Goal: Complete application form: Complete application form

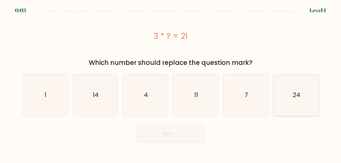
click at [298, 93] on text "24" at bounding box center [295, 95] width 7 height 9
click at [171, 83] on input "f. 24" at bounding box center [170, 82] width 0 height 1
radio input "true"
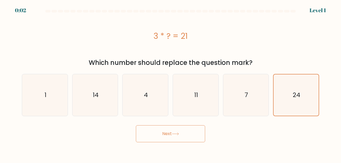
click at [180, 130] on button "Next" at bounding box center [170, 133] width 69 height 17
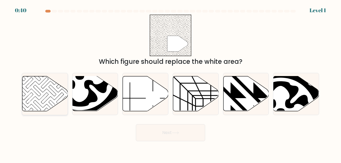
click at [51, 79] on icon at bounding box center [45, 93] width 46 height 35
click at [170, 82] on input "a." at bounding box center [170, 82] width 0 height 1
radio input "true"
click at [154, 130] on button "Next" at bounding box center [170, 132] width 69 height 17
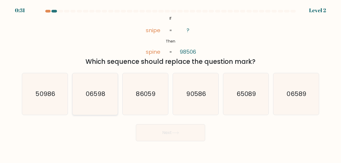
click at [105, 102] on icon "06598" at bounding box center [95, 94] width 42 height 42
click at [170, 83] on input "b. 06598" at bounding box center [170, 82] width 0 height 1
radio input "true"
click at [170, 132] on button "Next" at bounding box center [170, 132] width 69 height 17
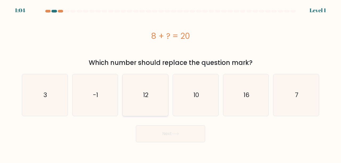
click at [147, 93] on text "12" at bounding box center [145, 95] width 5 height 9
click at [170, 83] on input "c. 12" at bounding box center [170, 82] width 0 height 1
radio input "true"
click at [151, 127] on button "Next" at bounding box center [170, 133] width 69 height 17
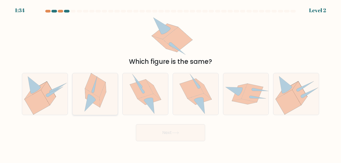
click at [95, 92] on icon at bounding box center [95, 85] width 20 height 24
click at [170, 83] on input "b." at bounding box center [170, 82] width 0 height 1
radio input "true"
click at [147, 133] on button "Next" at bounding box center [170, 132] width 69 height 17
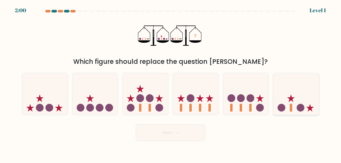
click at [288, 104] on icon at bounding box center [296, 94] width 46 height 38
click at [171, 83] on input "f." at bounding box center [170, 82] width 0 height 1
radio input "true"
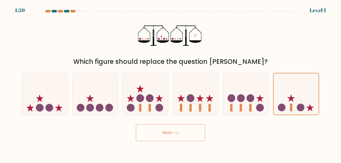
click at [176, 131] on button "Next" at bounding box center [170, 132] width 69 height 17
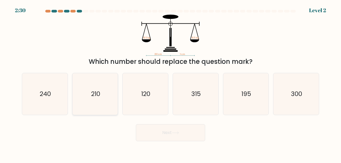
click at [106, 90] on icon "210" at bounding box center [95, 94] width 42 height 42
click at [170, 83] on input "b. 210" at bounding box center [170, 82] width 0 height 1
radio input "true"
click at [149, 130] on button "Next" at bounding box center [170, 132] width 69 height 17
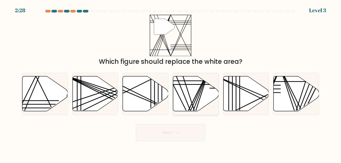
click at [193, 90] on icon at bounding box center [196, 93] width 46 height 35
click at [171, 83] on input "d." at bounding box center [170, 82] width 0 height 1
radio input "true"
click at [173, 133] on icon at bounding box center [175, 132] width 7 height 3
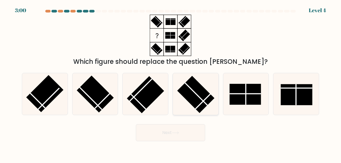
click at [191, 91] on rect at bounding box center [195, 94] width 37 height 37
click at [171, 83] on input "d." at bounding box center [170, 82] width 0 height 1
radio input "true"
click at [209, 86] on icon at bounding box center [195, 93] width 41 height 41
click at [171, 83] on input "d." at bounding box center [170, 82] width 0 height 1
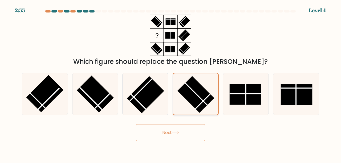
click at [197, 92] on rect at bounding box center [195, 94] width 37 height 37
click at [171, 83] on input "d." at bounding box center [170, 82] width 0 height 1
click at [178, 130] on button "Next" at bounding box center [170, 132] width 69 height 17
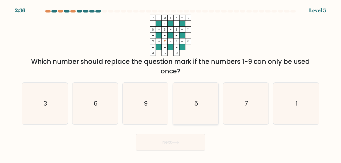
click at [187, 94] on icon "5" at bounding box center [196, 104] width 42 height 42
click at [171, 83] on input "d. 5" at bounding box center [170, 82] width 0 height 1
radio input "true"
click at [171, 138] on button "Next" at bounding box center [170, 142] width 69 height 17
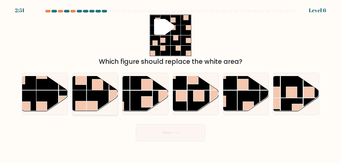
click at [93, 92] on rect at bounding box center [97, 101] width 22 height 22
click at [170, 83] on input "b." at bounding box center [170, 82] width 0 height 1
radio input "true"
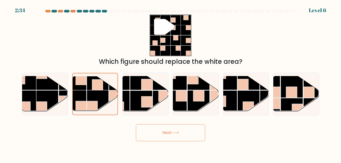
click at [174, 128] on button "Next" at bounding box center [170, 132] width 69 height 17
click at [185, 132] on button "Next" at bounding box center [170, 132] width 69 height 17
click at [172, 131] on button "Next" at bounding box center [170, 132] width 69 height 17
click at [109, 80] on rect at bounding box center [98, 79] width 22 height 22
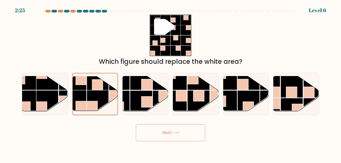
click at [170, 82] on input "b." at bounding box center [170, 82] width 0 height 1
click at [159, 127] on button "Next" at bounding box center [170, 132] width 69 height 17
click at [172, 134] on button "Next" at bounding box center [170, 132] width 69 height 17
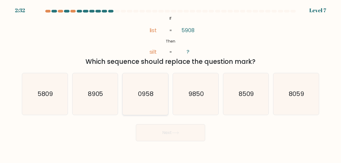
click at [150, 85] on icon "0958" at bounding box center [145, 94] width 42 height 42
click at [170, 83] on input "c. 0958" at bounding box center [170, 82] width 0 height 1
radio input "true"
click at [156, 133] on button "Next" at bounding box center [170, 132] width 69 height 17
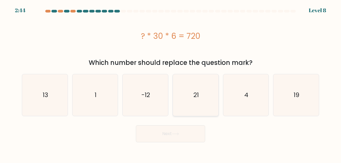
click at [189, 99] on icon "21" at bounding box center [196, 95] width 42 height 42
click at [171, 83] on input "d. 21" at bounding box center [170, 82] width 0 height 1
radio input "true"
click at [179, 137] on button "Next" at bounding box center [170, 133] width 69 height 17
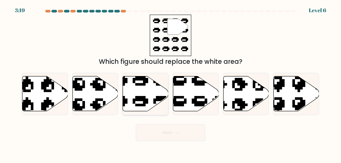
click at [146, 85] on icon at bounding box center [146, 93] width 46 height 35
click at [170, 83] on input "c." at bounding box center [170, 82] width 0 height 1
radio input "true"
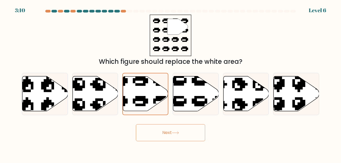
click at [159, 133] on button "Next" at bounding box center [170, 132] width 69 height 17
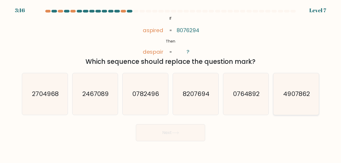
click at [283, 90] on text "4907862" at bounding box center [296, 93] width 26 height 9
click at [171, 83] on input "f. 4907862" at bounding box center [170, 82] width 0 height 1
radio input "true"
click at [170, 130] on button "Next" at bounding box center [170, 132] width 69 height 17
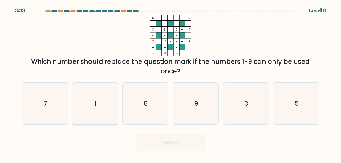
click at [101, 102] on icon "1" at bounding box center [95, 104] width 42 height 42
click at [170, 83] on input "b. 1" at bounding box center [170, 82] width 0 height 1
radio input "true"
click at [151, 143] on button "Next" at bounding box center [170, 142] width 69 height 17
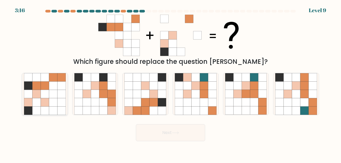
click at [60, 99] on icon at bounding box center [61, 102] width 8 height 8
click at [170, 83] on input "a." at bounding box center [170, 82] width 0 height 1
radio input "true"
click at [154, 135] on button "Next" at bounding box center [170, 132] width 69 height 17
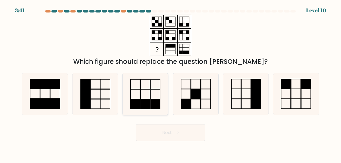
click at [140, 103] on rect at bounding box center [135, 104] width 10 height 10
click at [170, 83] on input "c." at bounding box center [170, 82] width 0 height 1
radio input "true"
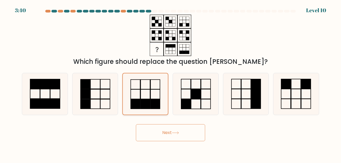
click at [140, 103] on rect at bounding box center [135, 104] width 9 height 10
click at [170, 83] on input "c." at bounding box center [170, 82] width 0 height 1
click at [147, 137] on button "Next" at bounding box center [170, 132] width 69 height 17
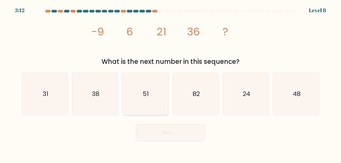
click at [163, 83] on icon "51" at bounding box center [145, 94] width 42 height 42
click at [170, 83] on input "c. 51" at bounding box center [170, 82] width 0 height 1
radio input "true"
click at [172, 132] on button "Next" at bounding box center [170, 132] width 69 height 17
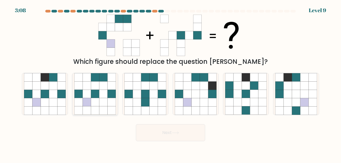
click at [97, 104] on icon at bounding box center [95, 102] width 8 height 8
click at [170, 83] on input "b." at bounding box center [170, 82] width 0 height 1
radio input "true"
click at [159, 129] on button "Next" at bounding box center [170, 132] width 69 height 17
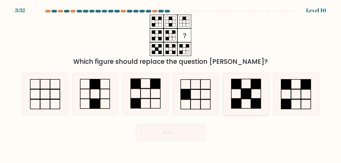
click at [253, 94] on icon at bounding box center [246, 94] width 42 height 42
click at [171, 83] on input "e." at bounding box center [170, 82] width 0 height 1
radio input "true"
click at [253, 94] on icon at bounding box center [245, 93] width 41 height 41
click at [171, 83] on input "e." at bounding box center [170, 82] width 0 height 1
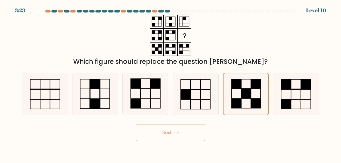
click at [181, 133] on button "Next" at bounding box center [170, 132] width 69 height 17
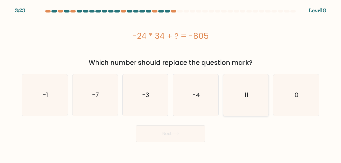
click at [234, 86] on icon "11" at bounding box center [246, 95] width 42 height 42
click at [171, 83] on input "e. 11" at bounding box center [170, 82] width 0 height 1
radio input "true"
click at [180, 134] on button "Next" at bounding box center [170, 133] width 69 height 17
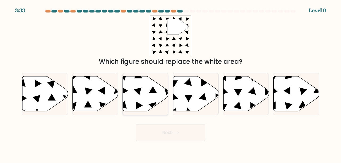
click at [140, 75] on div at bounding box center [145, 94] width 46 height 42
click at [170, 82] on input "c." at bounding box center [170, 82] width 0 height 1
radio input "true"
click at [163, 129] on button "Next" at bounding box center [170, 132] width 69 height 17
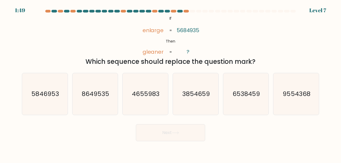
click at [219, 133] on div "Next" at bounding box center [170, 132] width 303 height 20
click at [197, 80] on icon "3854659" at bounding box center [196, 94] width 42 height 42
click at [171, 82] on input "d. 3854659" at bounding box center [170, 82] width 0 height 1
radio input "true"
click at [179, 139] on button "Next" at bounding box center [170, 132] width 69 height 17
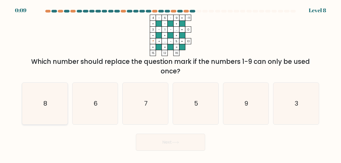
click at [57, 84] on icon "8" at bounding box center [45, 104] width 42 height 42
click at [170, 83] on input "a. 8" at bounding box center [170, 82] width 0 height 1
radio input "true"
click at [143, 132] on div "Next" at bounding box center [170, 141] width 303 height 20
click at [147, 135] on button "Next" at bounding box center [170, 142] width 69 height 17
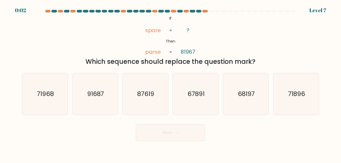
click at [184, 102] on icon "67891" at bounding box center [196, 94] width 42 height 42
click at [171, 83] on input "d. 67891" at bounding box center [170, 82] width 0 height 1
radio input "true"
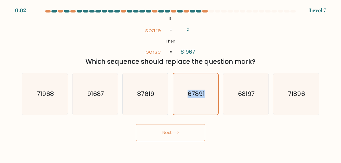
click at [184, 102] on icon "67891" at bounding box center [195, 93] width 41 height 41
click at [171, 83] on input "d. 67891" at bounding box center [170, 82] width 0 height 1
click at [178, 133] on icon at bounding box center [175, 132] width 7 height 3
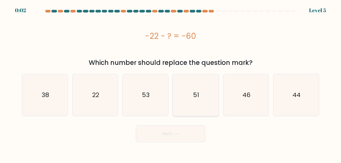
click at [210, 98] on icon "51" at bounding box center [196, 95] width 42 height 42
click at [171, 83] on input "d. 51" at bounding box center [170, 82] width 0 height 1
radio input "true"
click at [179, 133] on icon at bounding box center [175, 134] width 7 height 3
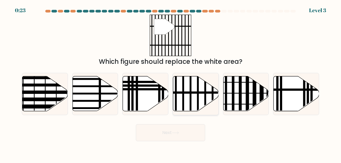
click at [195, 90] on icon at bounding box center [196, 93] width 46 height 35
click at [171, 83] on input "d." at bounding box center [170, 82] width 0 height 1
radio input "true"
click at [172, 133] on button "Next" at bounding box center [170, 132] width 69 height 17
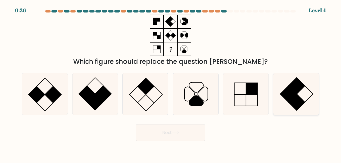
click at [288, 94] on rect at bounding box center [288, 94] width 17 height 17
click at [171, 83] on input "f." at bounding box center [170, 82] width 0 height 1
radio input "true"
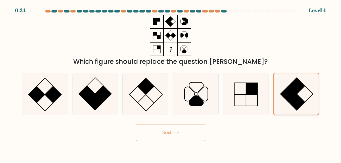
click at [296, 91] on rect at bounding box center [296, 86] width 16 height 16
click at [171, 83] on input "f." at bounding box center [170, 82] width 0 height 1
click at [148, 93] on icon at bounding box center [145, 94] width 42 height 42
click at [170, 83] on input "c." at bounding box center [170, 82] width 0 height 1
radio input "true"
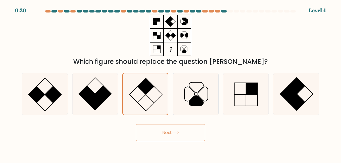
click at [161, 133] on button "Next" at bounding box center [170, 132] width 69 height 17
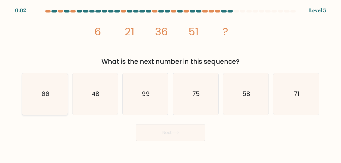
click at [55, 92] on icon "66" at bounding box center [45, 94] width 42 height 42
click at [170, 83] on input "a. 66" at bounding box center [170, 82] width 0 height 1
radio input "true"
click at [166, 137] on button "Next" at bounding box center [170, 132] width 69 height 17
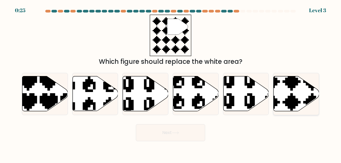
click at [298, 88] on icon at bounding box center [296, 93] width 46 height 35
click at [171, 83] on input "f." at bounding box center [170, 82] width 0 height 1
radio input "true"
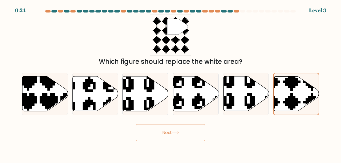
click at [174, 129] on button "Next" at bounding box center [170, 132] width 69 height 17
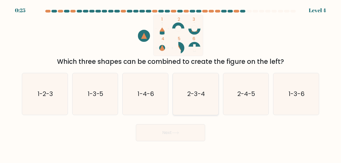
click at [194, 95] on text "2-3-4" at bounding box center [196, 93] width 18 height 9
click at [171, 83] on input "d. 2-3-4" at bounding box center [170, 82] width 0 height 1
radio input "true"
click at [177, 131] on icon at bounding box center [175, 132] width 7 height 3
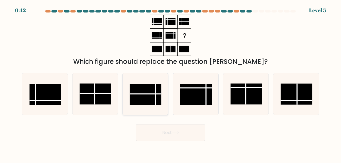
click at [152, 86] on rect at bounding box center [145, 94] width 31 height 21
click at [170, 83] on input "c." at bounding box center [170, 82] width 0 height 1
radio input "true"
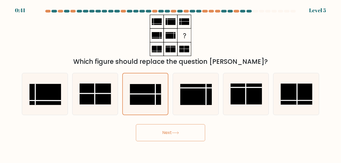
click at [155, 131] on button "Next" at bounding box center [170, 132] width 69 height 17
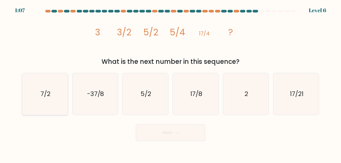
click at [56, 94] on icon "7/2" at bounding box center [45, 94] width 42 height 42
click at [170, 83] on input "a. 7/2" at bounding box center [170, 82] width 0 height 1
radio input "true"
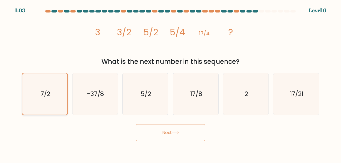
click at [48, 94] on text "7/2" at bounding box center [45, 94] width 10 height 9
click at [170, 83] on input "a. 7/2" at bounding box center [170, 82] width 0 height 1
click at [193, 91] on text "17/8" at bounding box center [196, 93] width 12 height 9
click at [171, 83] on input "d. 17/8" at bounding box center [170, 82] width 0 height 1
radio input "true"
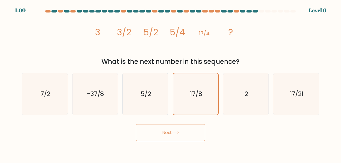
click at [176, 132] on icon at bounding box center [175, 132] width 7 height 3
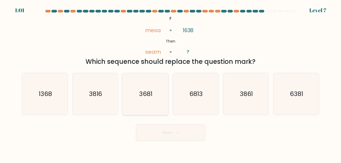
click at [140, 96] on text "3681" at bounding box center [145, 93] width 13 height 9
click at [170, 83] on input "c. 3681" at bounding box center [170, 82] width 0 height 1
radio input "true"
click at [164, 131] on button "Next" at bounding box center [170, 132] width 69 height 17
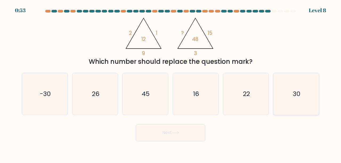
click at [299, 80] on icon "30" at bounding box center [296, 94] width 42 height 42
click at [171, 82] on input "f. 30" at bounding box center [170, 82] width 0 height 1
radio input "true"
click at [182, 131] on button "Next" at bounding box center [170, 132] width 69 height 17
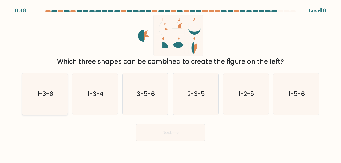
click at [30, 102] on icon "1-3-6" at bounding box center [45, 94] width 42 height 42
click at [170, 83] on input "a. 1-3-6" at bounding box center [170, 82] width 0 height 1
radio input "true"
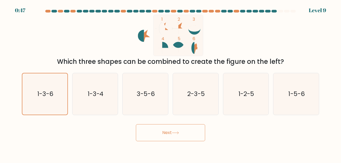
click at [159, 133] on button "Next" at bounding box center [170, 132] width 69 height 17
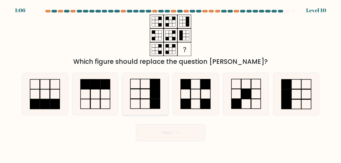
click at [145, 92] on icon at bounding box center [145, 94] width 42 height 42
click at [170, 83] on input "c." at bounding box center [170, 82] width 0 height 1
radio input "true"
click at [153, 131] on button "Next" at bounding box center [170, 132] width 69 height 17
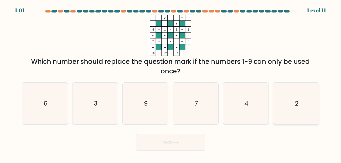
click at [280, 107] on icon "2" at bounding box center [296, 104] width 42 height 42
click at [171, 83] on input "f. 2" at bounding box center [170, 82] width 0 height 1
radio input "true"
click at [168, 140] on button "Next" at bounding box center [170, 142] width 69 height 17
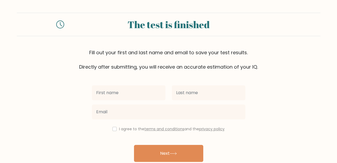
scroll to position [2, 0]
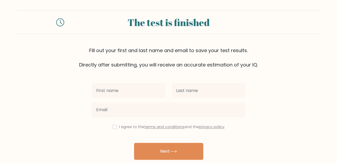
click at [132, 96] on input "text" at bounding box center [128, 90] width 73 height 15
click at [128, 93] on input "text" at bounding box center [128, 90] width 73 height 15
type input "mohlaroy"
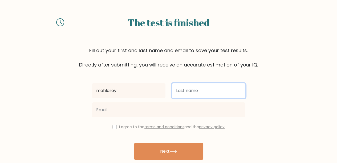
click at [176, 90] on input "text" at bounding box center [208, 90] width 73 height 15
type input "tolqinova"
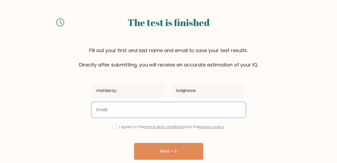
click at [169, 111] on input "email" at bounding box center [168, 109] width 153 height 15
type input "mohllaroytolqinova22@gmail.com"
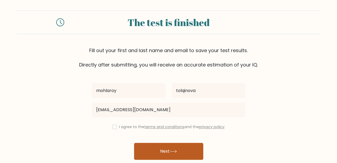
click at [145, 154] on button "Next" at bounding box center [168, 151] width 69 height 17
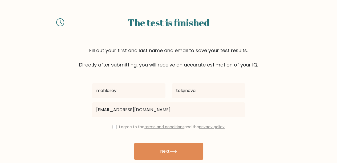
click at [111, 130] on div "I agree to the terms and conditions and the privacy policy" at bounding box center [169, 127] width 160 height 6
click at [115, 125] on input "checkbox" at bounding box center [114, 127] width 4 height 4
checkbox input "true"
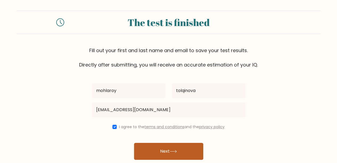
click at [153, 147] on button "Next" at bounding box center [168, 151] width 69 height 17
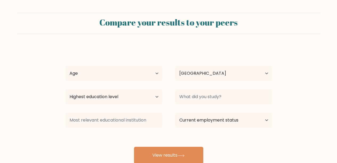
select select "UZ"
click at [158, 75] on select "Age Under [DEMOGRAPHIC_DATA] [DEMOGRAPHIC_DATA] [DEMOGRAPHIC_DATA] [DEMOGRAPHIC…" at bounding box center [113, 73] width 97 height 15
select select "18_24"
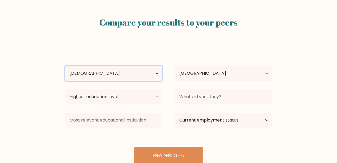
click at [65, 66] on select "Age Under [DEMOGRAPHIC_DATA] [DEMOGRAPHIC_DATA] [DEMOGRAPHIC_DATA] [DEMOGRAPHIC…" at bounding box center [113, 73] width 97 height 15
click at [109, 72] on select "Age Under [DEMOGRAPHIC_DATA] [DEMOGRAPHIC_DATA] [DEMOGRAPHIC_DATA] [DEMOGRAPHIC…" at bounding box center [113, 73] width 97 height 15
click at [65, 66] on select "Age Under [DEMOGRAPHIC_DATA] [DEMOGRAPHIC_DATA] [DEMOGRAPHIC_DATA] [DEMOGRAPHIC…" at bounding box center [113, 73] width 97 height 15
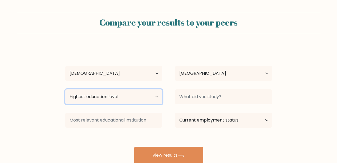
click at [157, 97] on select "Highest education level No schooling Primary Lower Secondary Upper Secondary Oc…" at bounding box center [113, 96] width 97 height 15
click at [65, 89] on select "Highest education level No schooling Primary Lower Secondary Upper Secondary Oc…" at bounding box center [113, 96] width 97 height 15
click at [154, 100] on select "Highest education level No schooling Primary Lower Secondary Upper Secondary Oc…" at bounding box center [113, 96] width 97 height 15
click at [65, 89] on select "Highest education level No schooling Primary Lower Secondary Upper Secondary Oc…" at bounding box center [113, 96] width 97 height 15
click at [111, 100] on select "Highest education level No schooling Primary Lower Secondary Upper Secondary Oc…" at bounding box center [113, 96] width 97 height 15
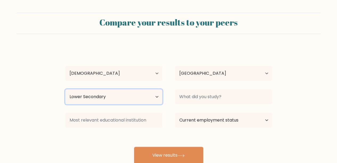
select select "no_schooling"
click at [65, 89] on select "Highest education level No schooling Primary Lower Secondary Upper Secondary Oc…" at bounding box center [113, 96] width 97 height 15
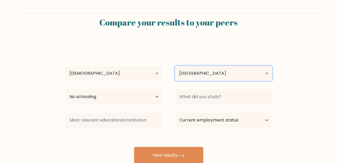
click at [234, 72] on select "Country Afghanistan Albania Algeria American Samoa Andorra Angola Anguilla Anta…" at bounding box center [223, 73] width 97 height 15
click at [175, 66] on select "Country Afghanistan Albania Algeria American Samoa Andorra Angola Anguilla Anta…" at bounding box center [223, 73] width 97 height 15
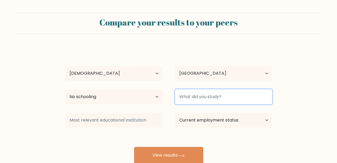
click at [221, 99] on input at bounding box center [223, 96] width 97 height 15
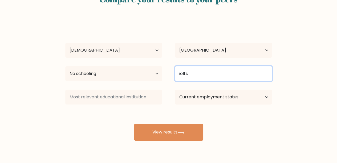
scroll to position [23, 0]
type input "ielts"
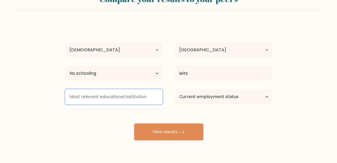
click at [129, 100] on input at bounding box center [113, 96] width 97 height 15
click at [141, 99] on input at bounding box center [113, 96] width 97 height 15
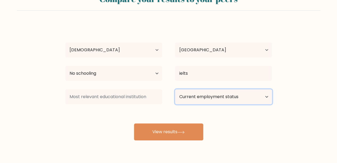
click at [193, 99] on select "Current employment status Employed Student Retired Other / prefer not to answer" at bounding box center [223, 96] width 97 height 15
select select "student"
click at [175, 89] on select "Current employment status Employed Student Retired Other / prefer not to answer" at bounding box center [223, 96] width 97 height 15
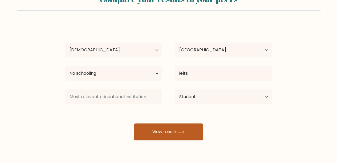
click at [176, 130] on button "View results" at bounding box center [168, 131] width 69 height 17
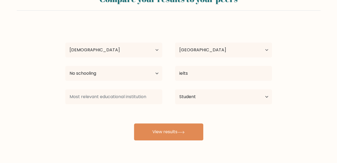
click at [119, 110] on div "mohlaroy tolqinova Age Under 18 years old 18-24 years old 25-34 years old 35-44…" at bounding box center [168, 81] width 213 height 117
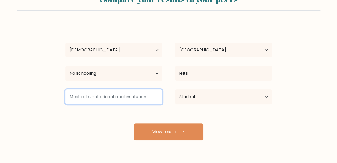
click at [106, 101] on input at bounding box center [113, 96] width 97 height 15
click at [114, 96] on input at bounding box center [113, 96] width 97 height 15
type input "n"
type input "school no"
click at [134, 123] on button "View results" at bounding box center [168, 131] width 69 height 17
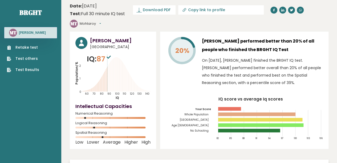
scroll to position [1, 0]
click at [211, 102] on text "Whole Population" at bounding box center [196, 107] width 39 height 18
